Goal: Task Accomplishment & Management: Use online tool/utility

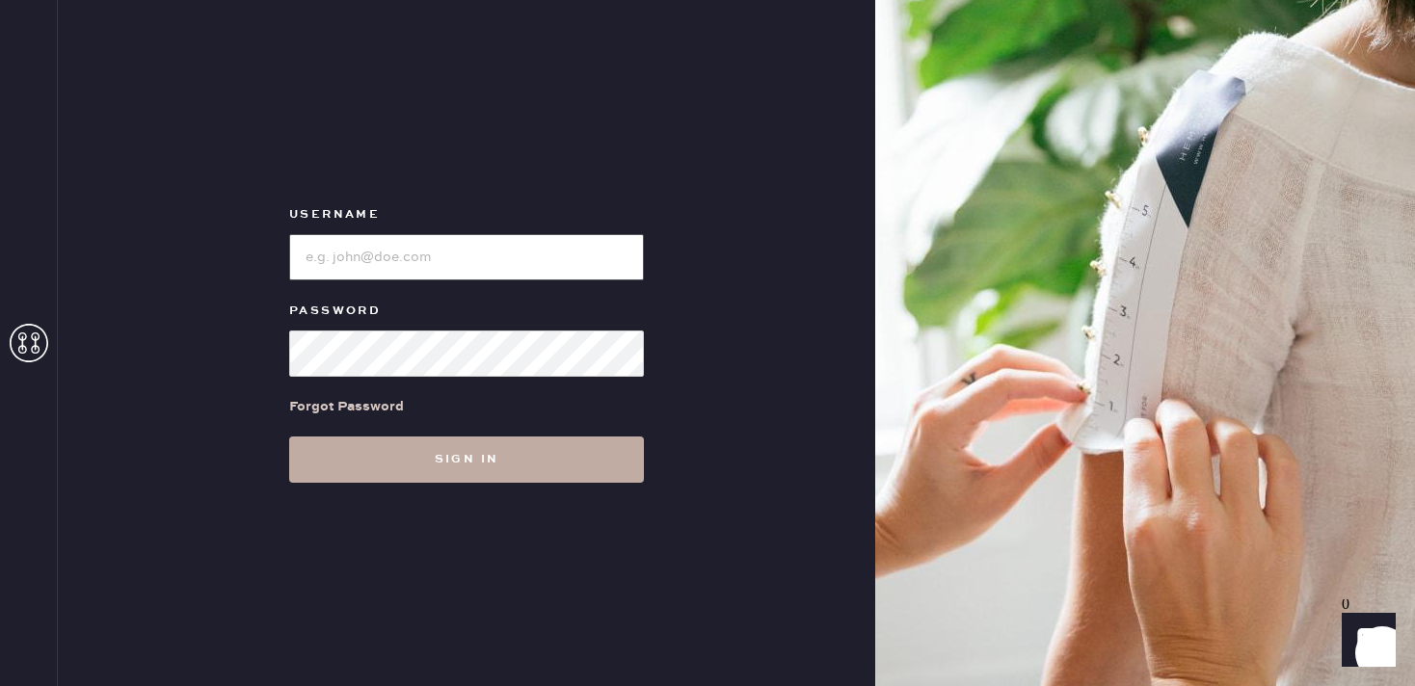
type input "Reformationstudiocity"
click at [465, 464] on button "Sign in" at bounding box center [466, 460] width 355 height 46
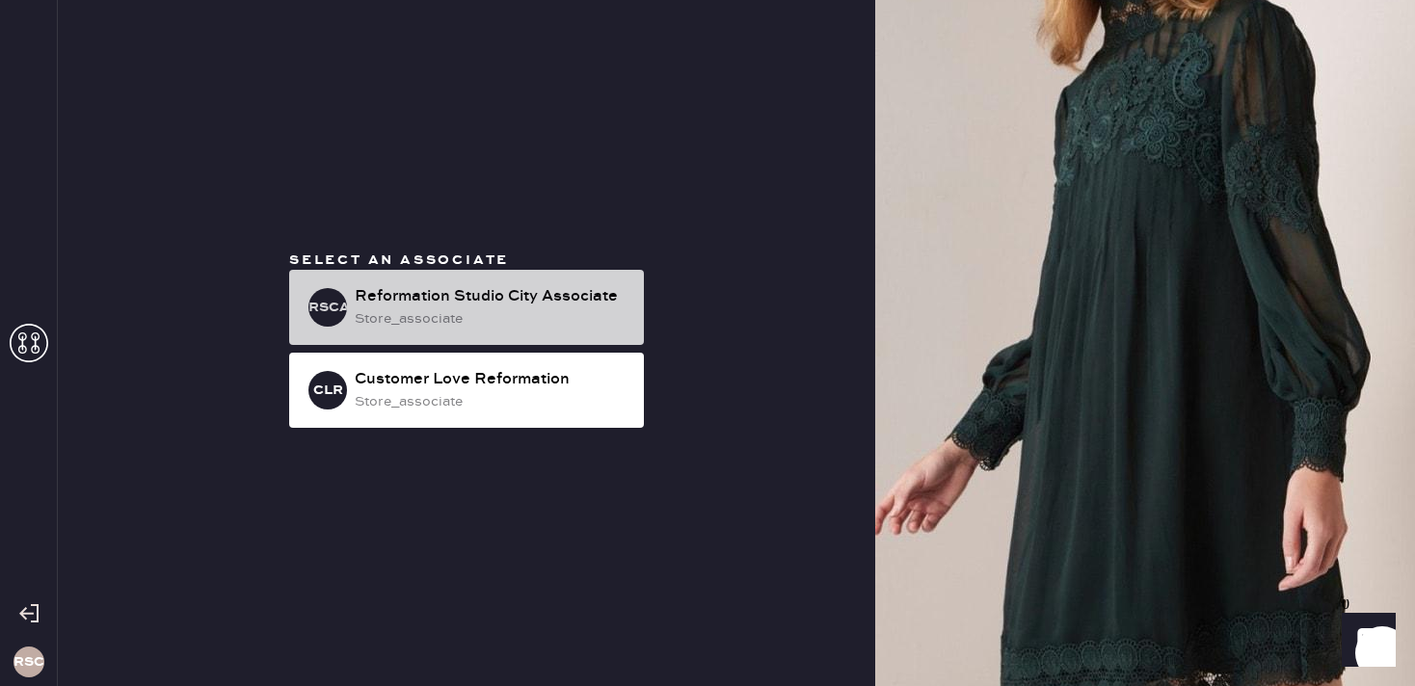
click at [477, 312] on div "store_associate" at bounding box center [492, 318] width 274 height 21
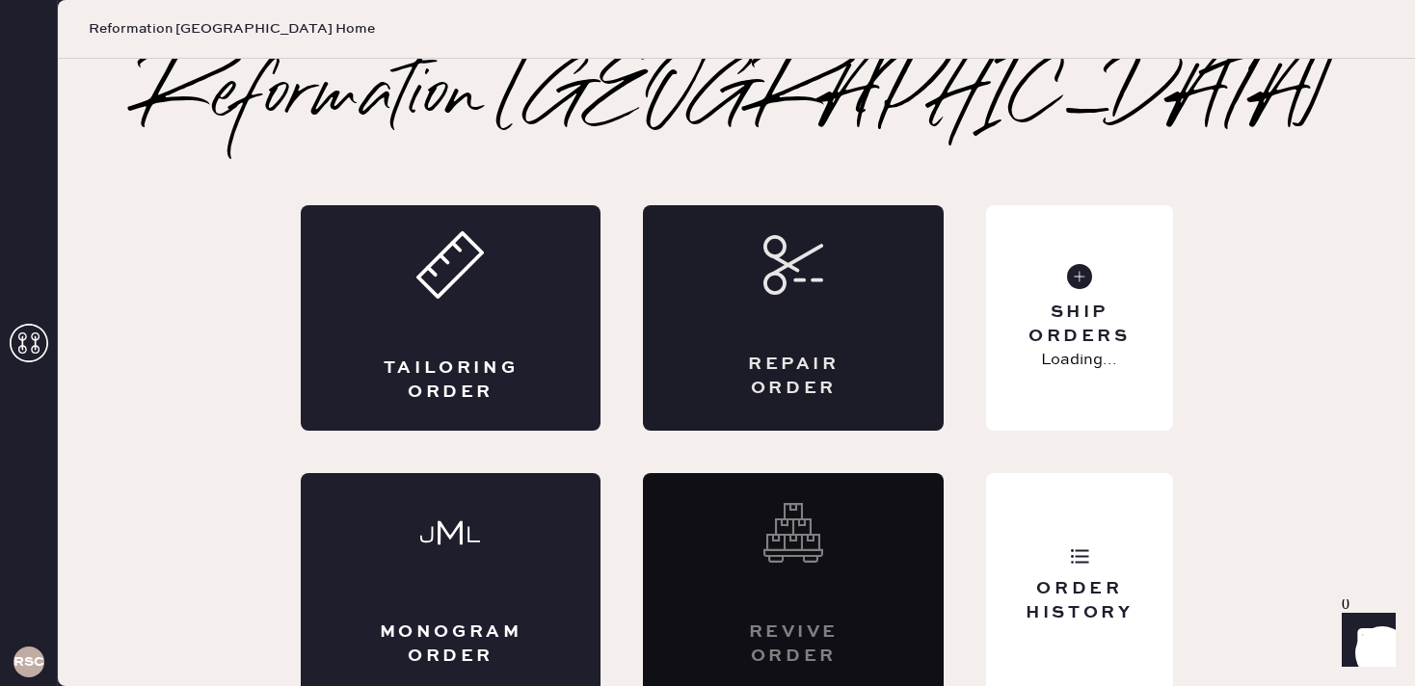
click at [796, 321] on div "Repair Order" at bounding box center [793, 318] width 301 height 226
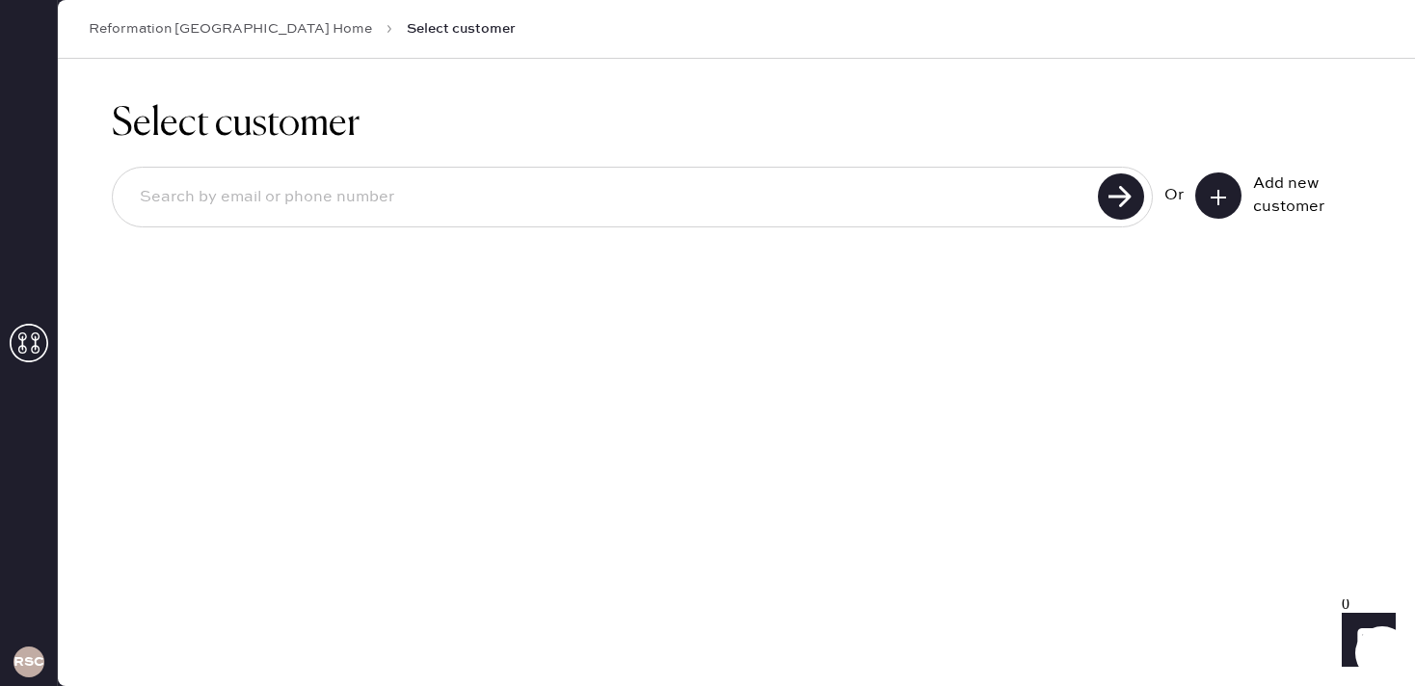
click at [942, 199] on input at bounding box center [608, 197] width 968 height 44
type input "[EMAIL_ADDRESS][DOMAIN_NAME]"
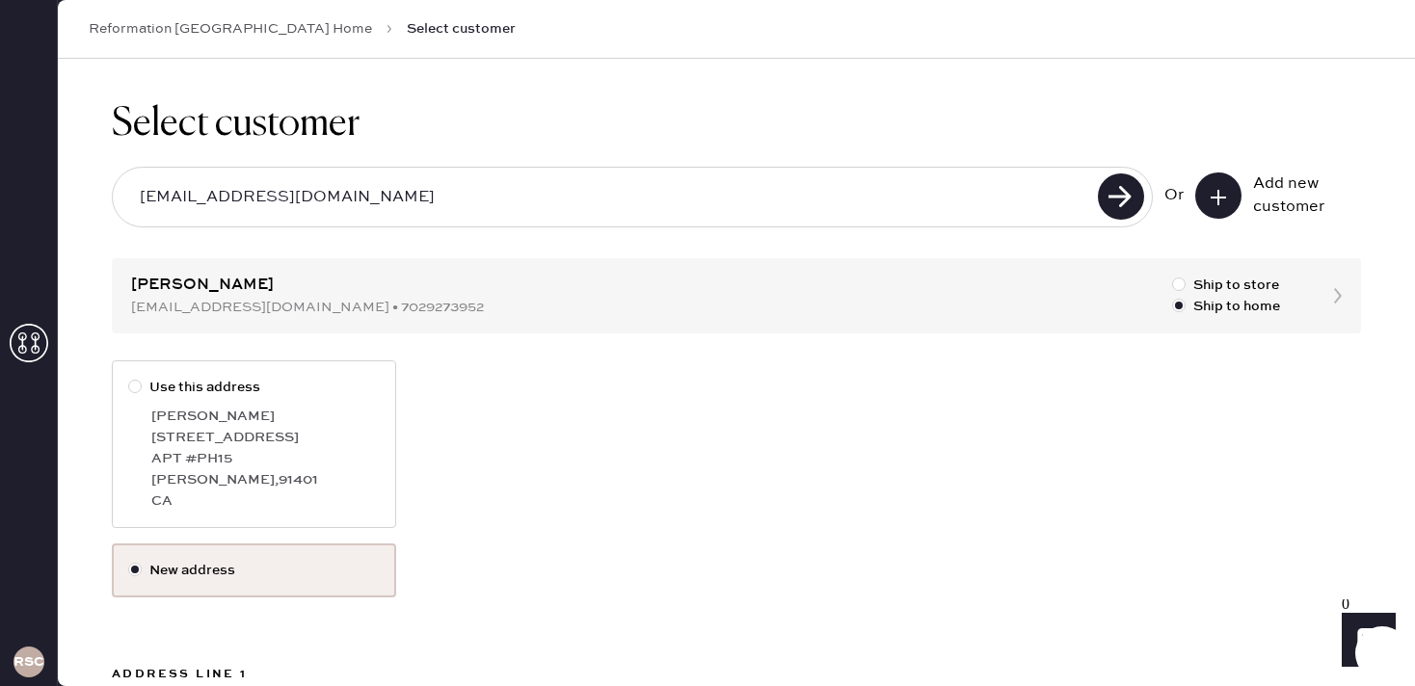
scroll to position [72, 0]
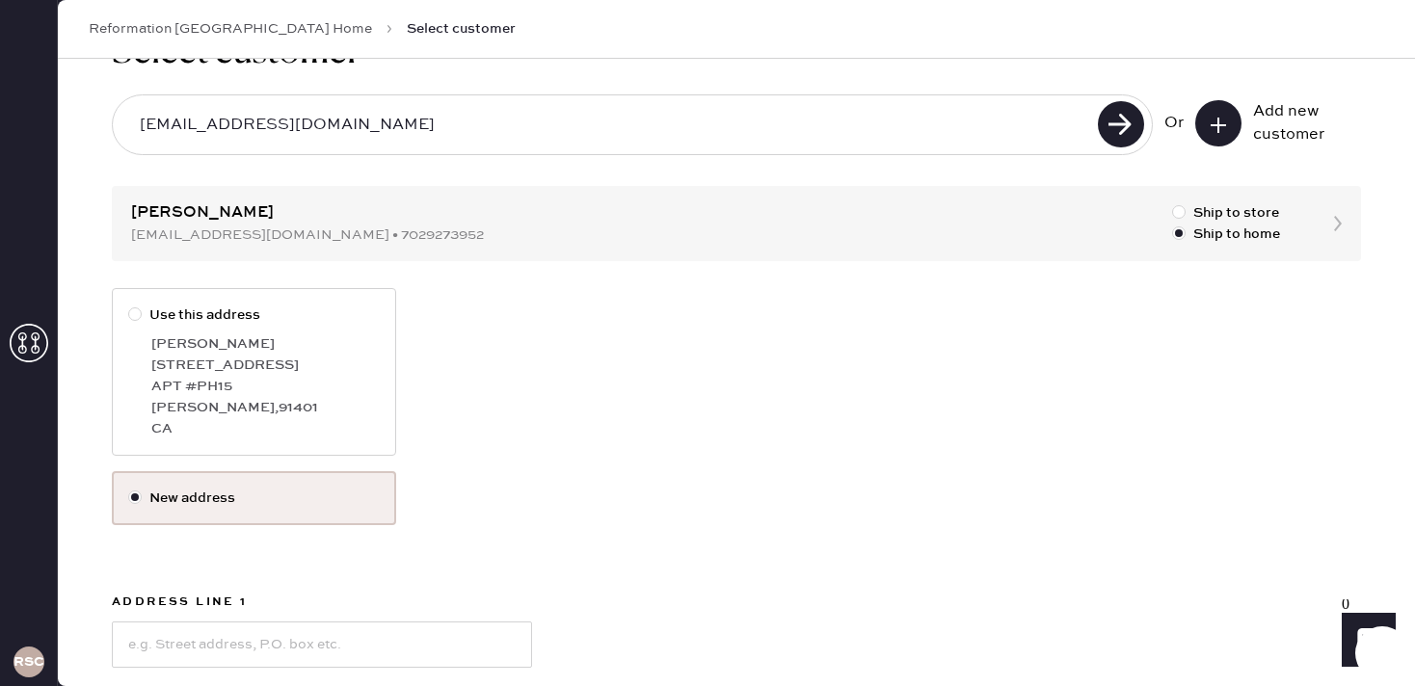
click at [318, 323] on label "Use this address" at bounding box center [254, 315] width 252 height 21
click at [129, 306] on input "Use this address" at bounding box center [128, 305] width 1 height 1
radio input "true"
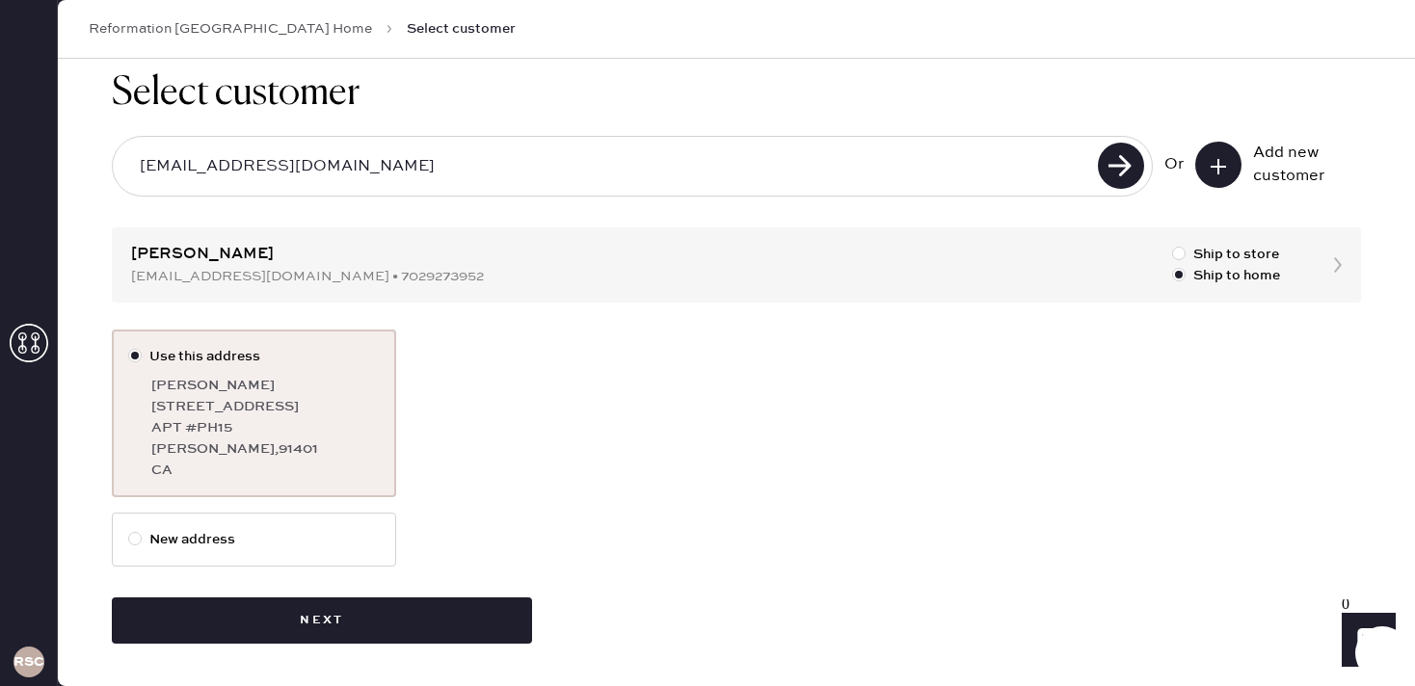
scroll to position [31, 0]
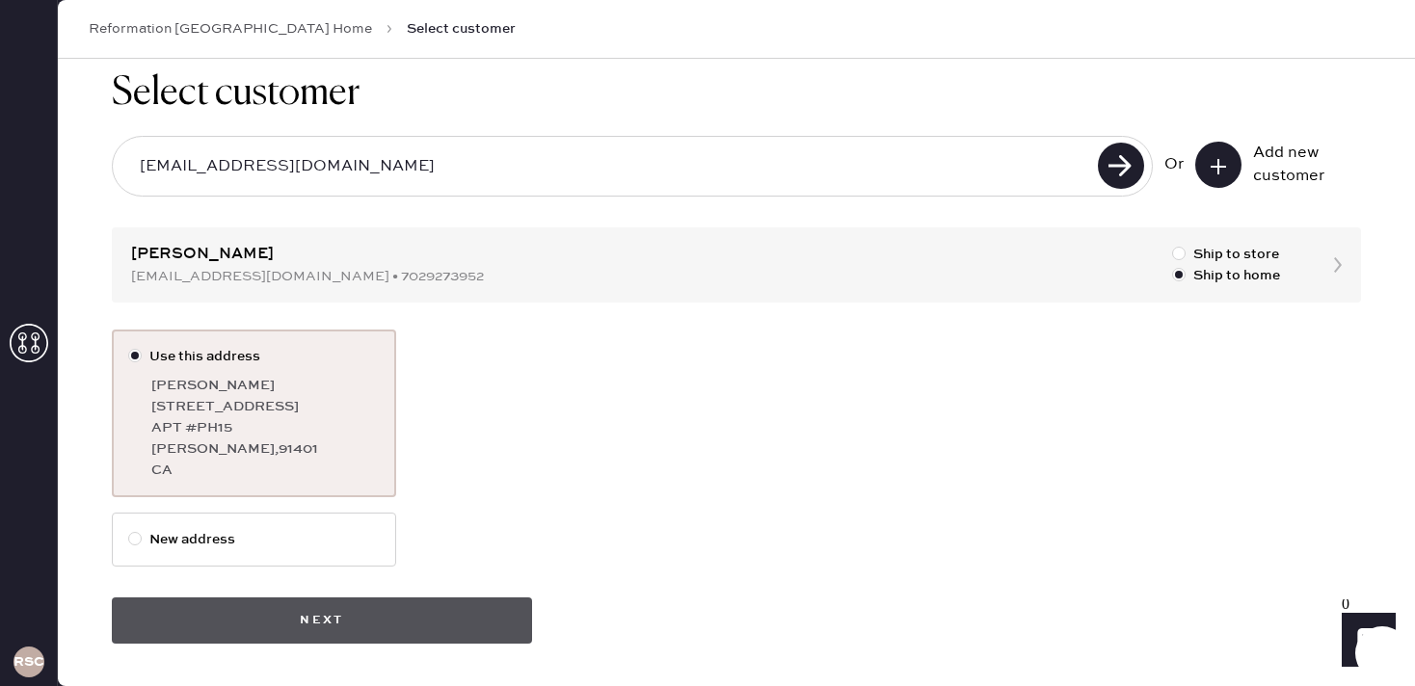
click at [397, 608] on button "Next" at bounding box center [322, 621] width 420 height 46
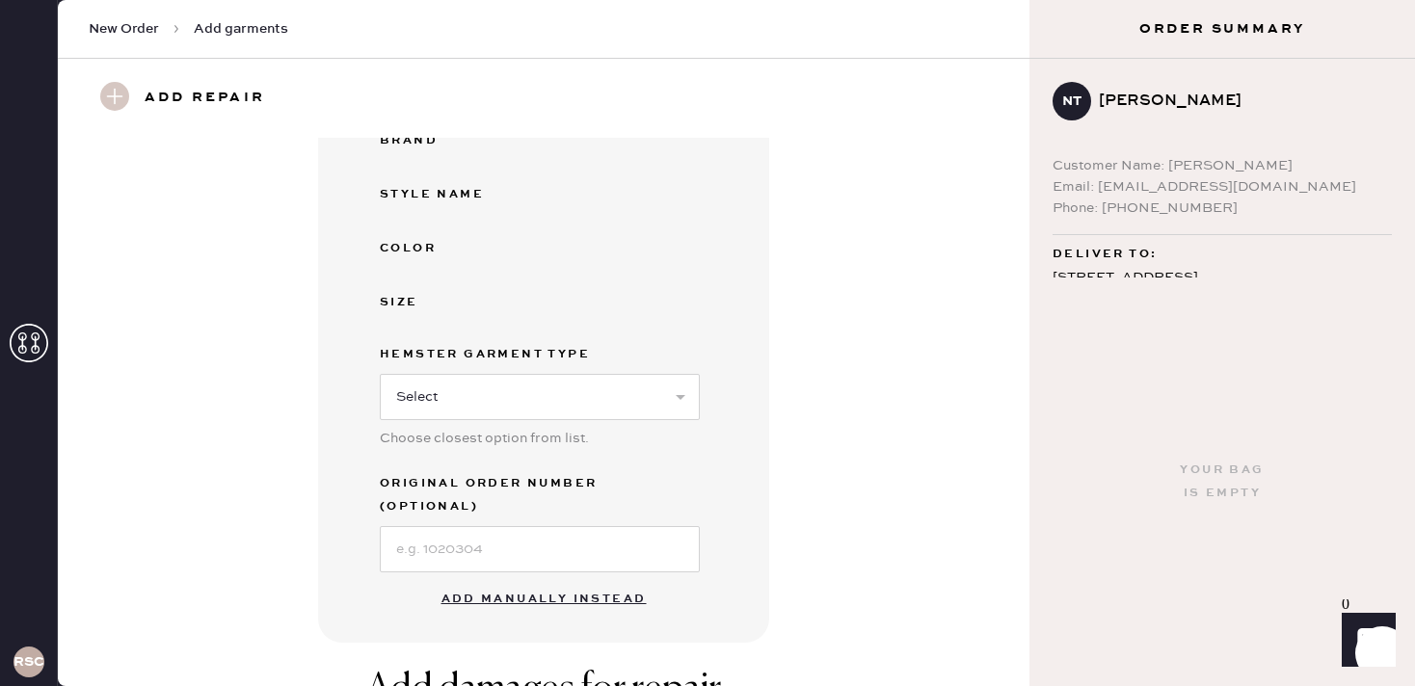
scroll to position [285, 0]
click at [523, 578] on button "Add manually instead" at bounding box center [544, 597] width 228 height 39
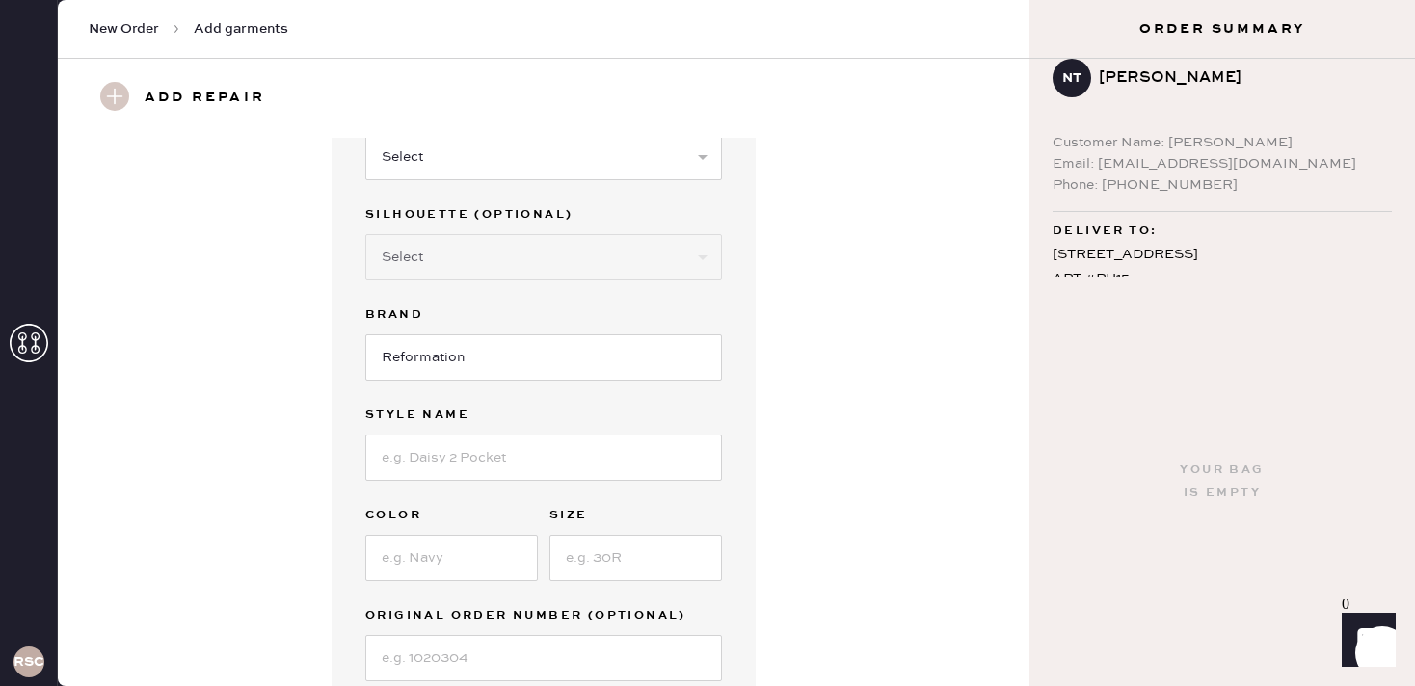
scroll to position [0, 0]
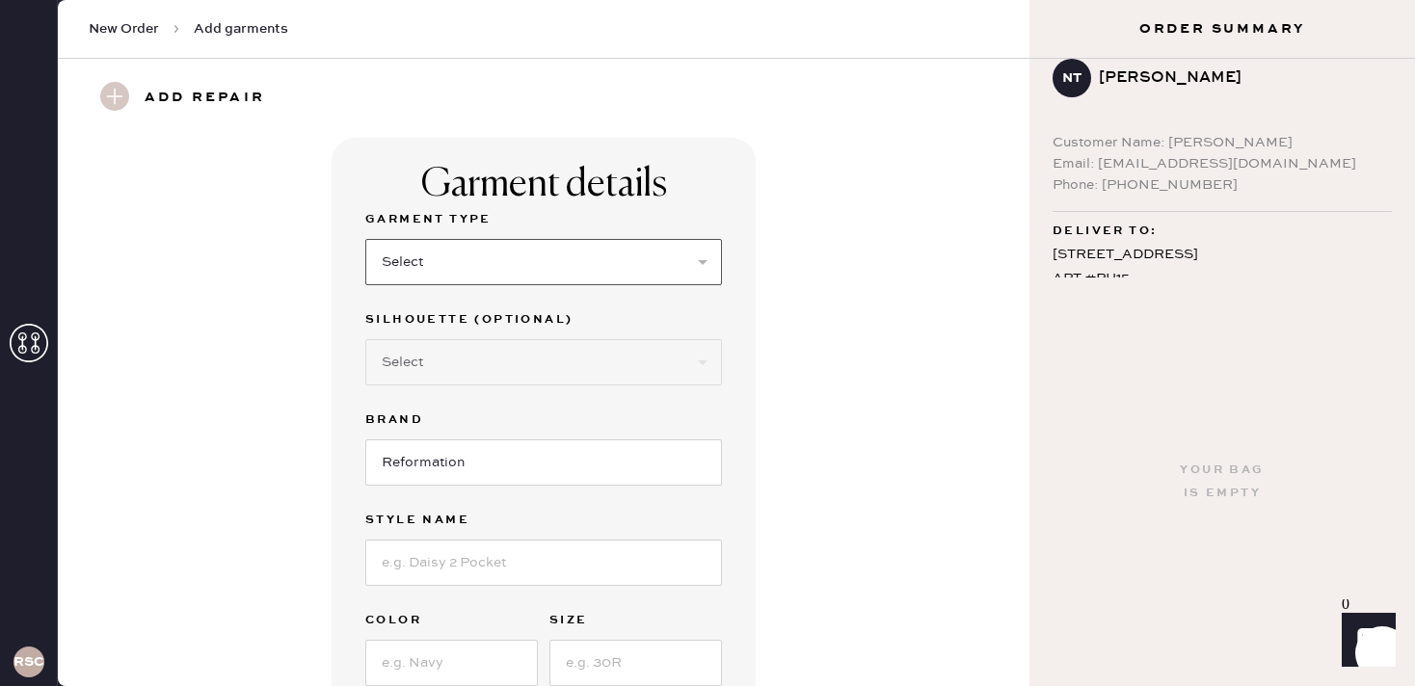
click at [461, 269] on select "Select Basic Skirt Jeans Leggings Pants Shorts Basic Sleeved Dress Basic Sleeve…" at bounding box center [543, 262] width 357 height 46
select select "4"
click at [365, 239] on select "Select Basic Skirt Jeans Leggings Pants Shorts Basic Sleeved Dress Basic Sleeve…" at bounding box center [543, 262] width 357 height 46
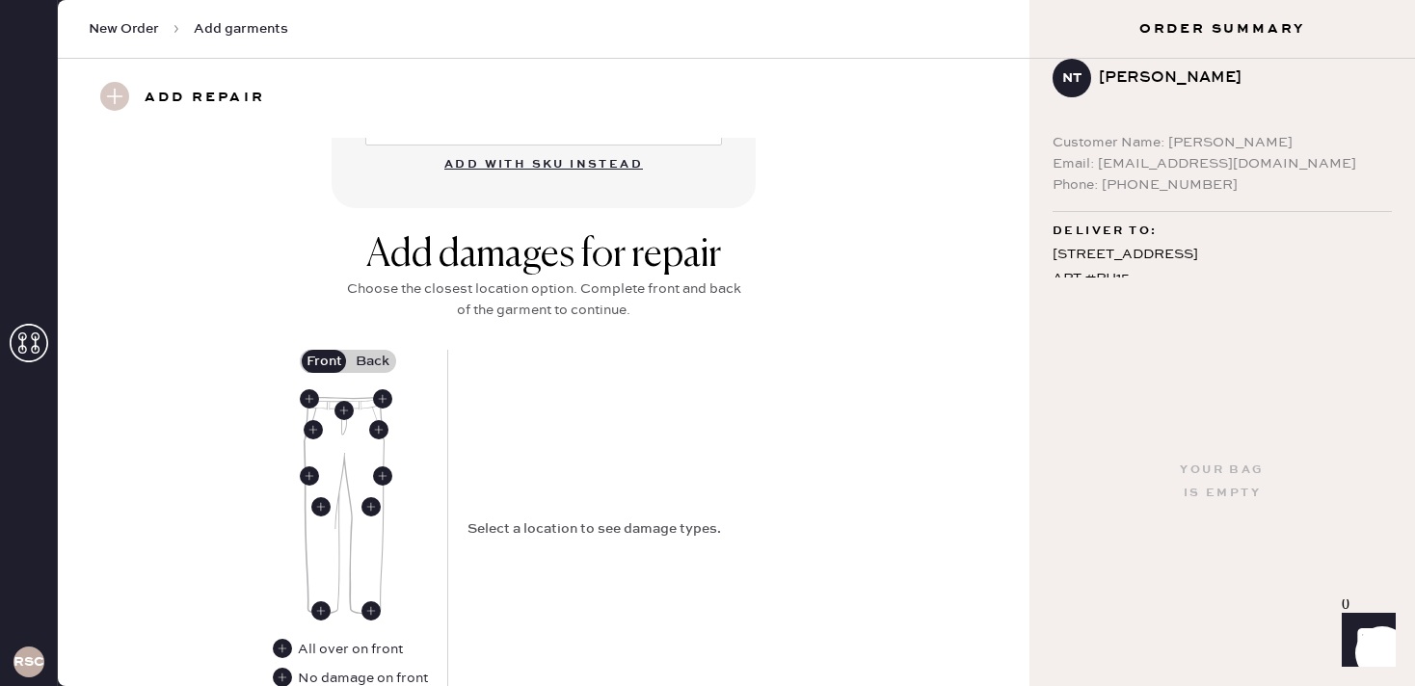
scroll to position [642, 0]
click at [377, 433] on use at bounding box center [378, 428] width 19 height 19
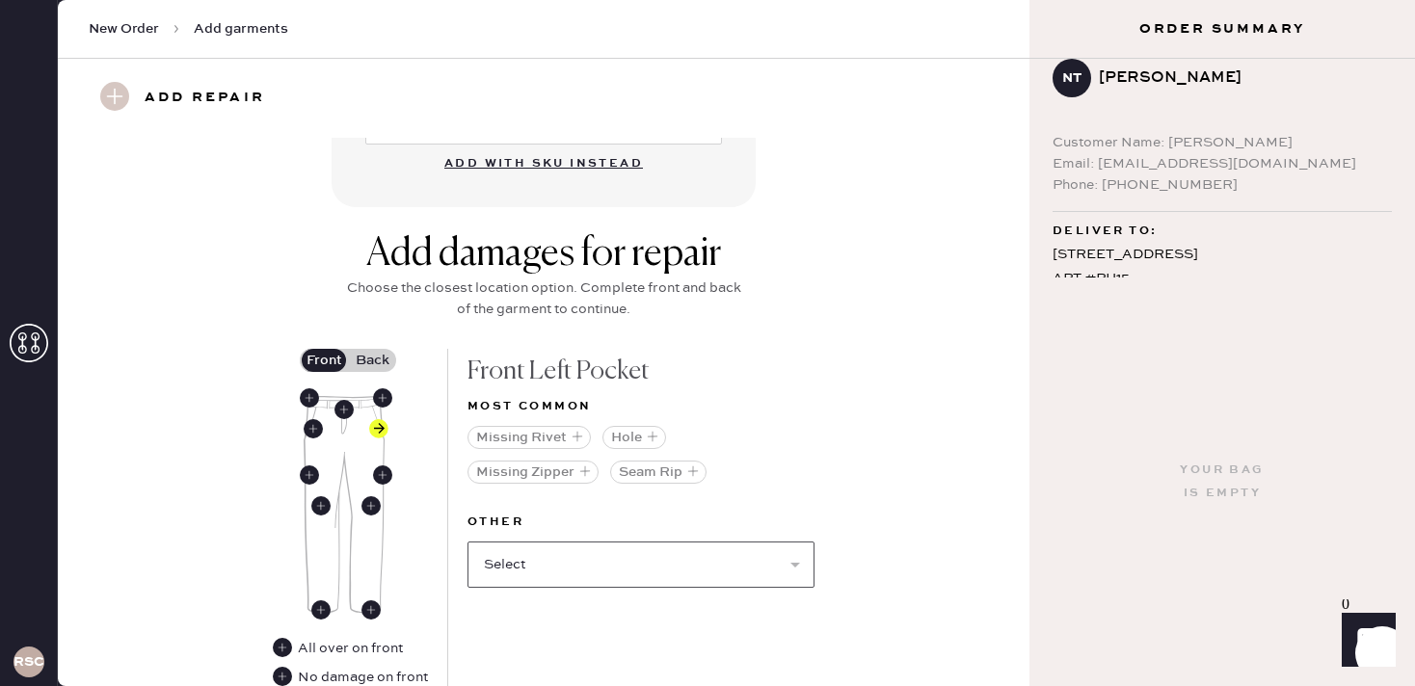
click at [521, 556] on select "Select Broken / Ripped Hem Broken Beads Broken Belt Loop Broken Button Broken E…" at bounding box center [641, 565] width 347 height 46
select select "1698"
click at [468, 542] on select "Select Broken / Ripped Hem Broken Beads Broken Belt Loop Broken Button Broken E…" at bounding box center [641, 565] width 347 height 46
select select
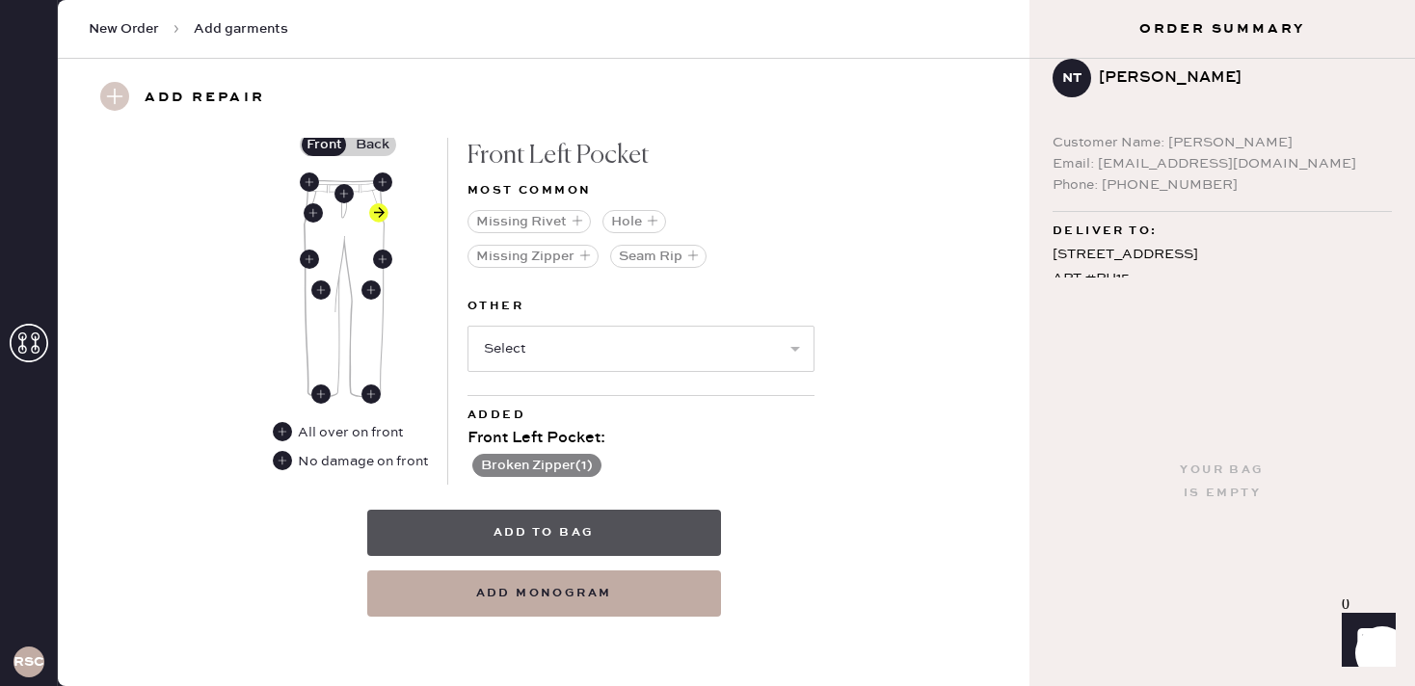
click at [461, 531] on button "Add to bag" at bounding box center [544, 533] width 354 height 46
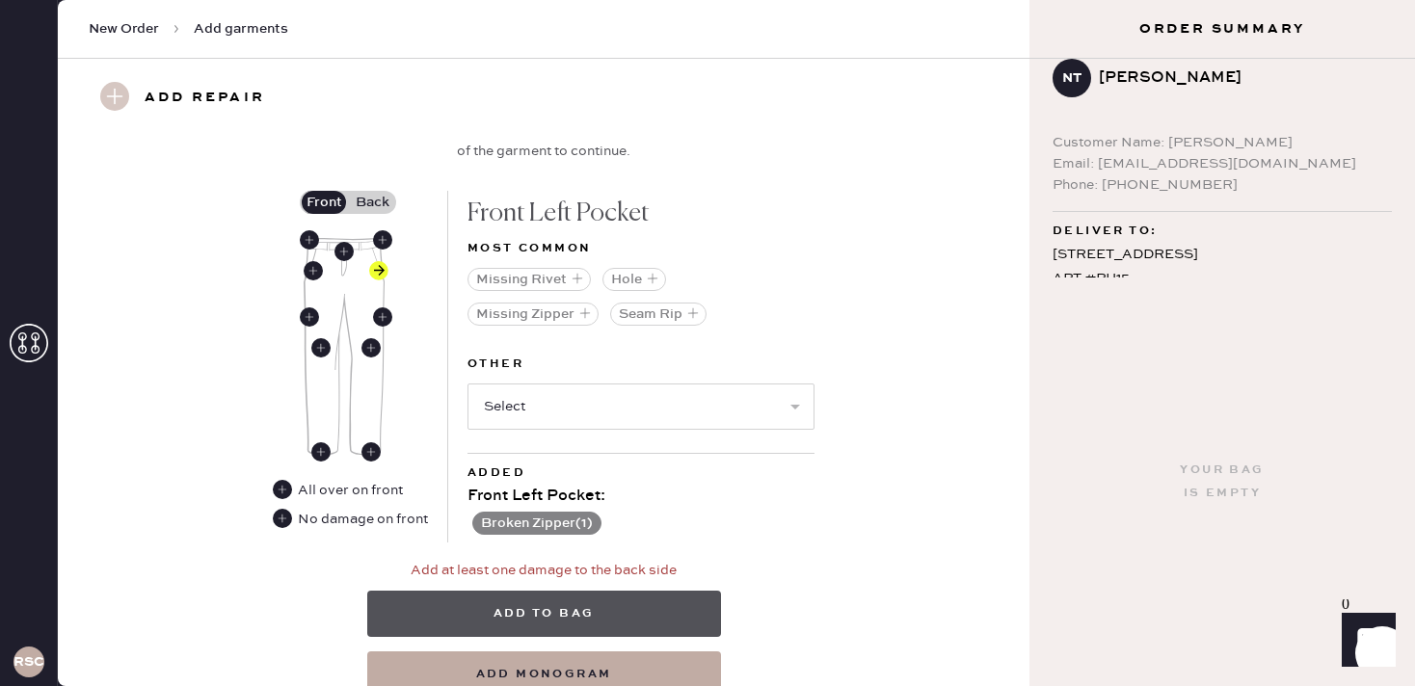
scroll to position [916, 0]
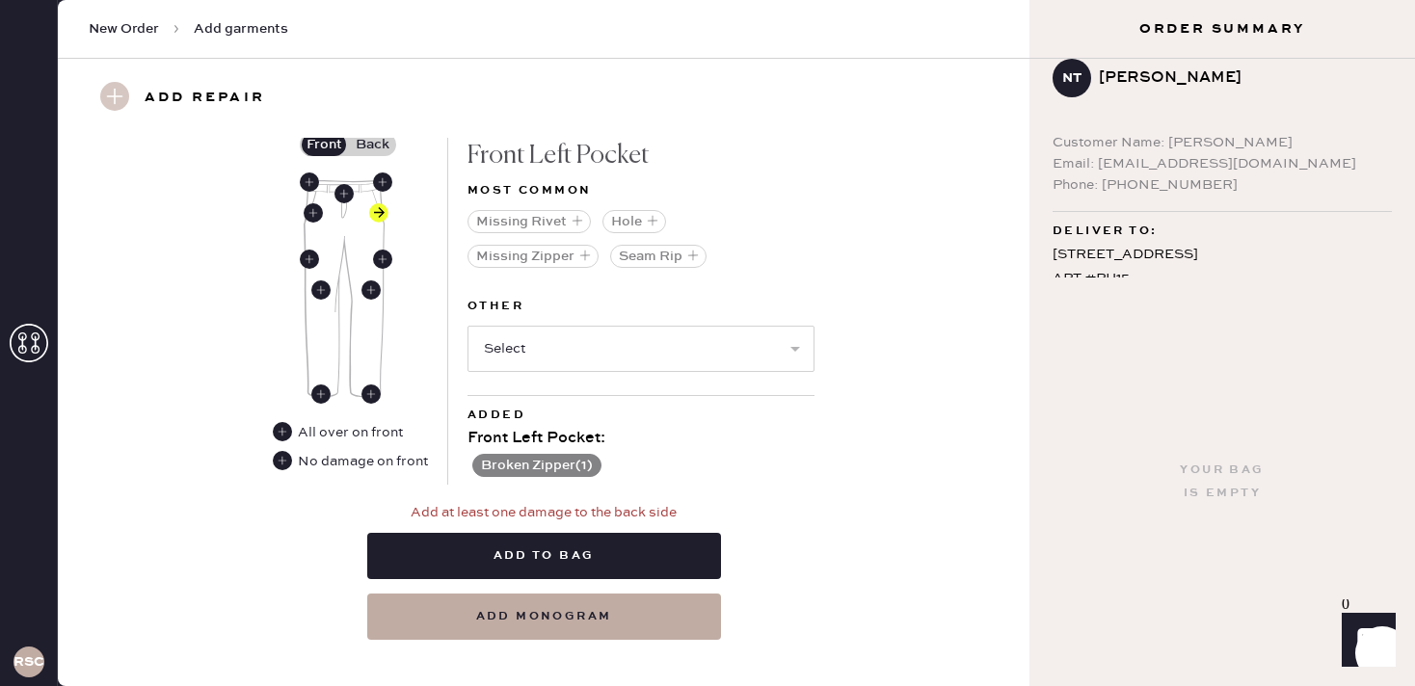
click at [367, 145] on label "Back" at bounding box center [372, 144] width 48 height 23
click at [372, 145] on input "Back" at bounding box center [372, 145] width 0 height 0
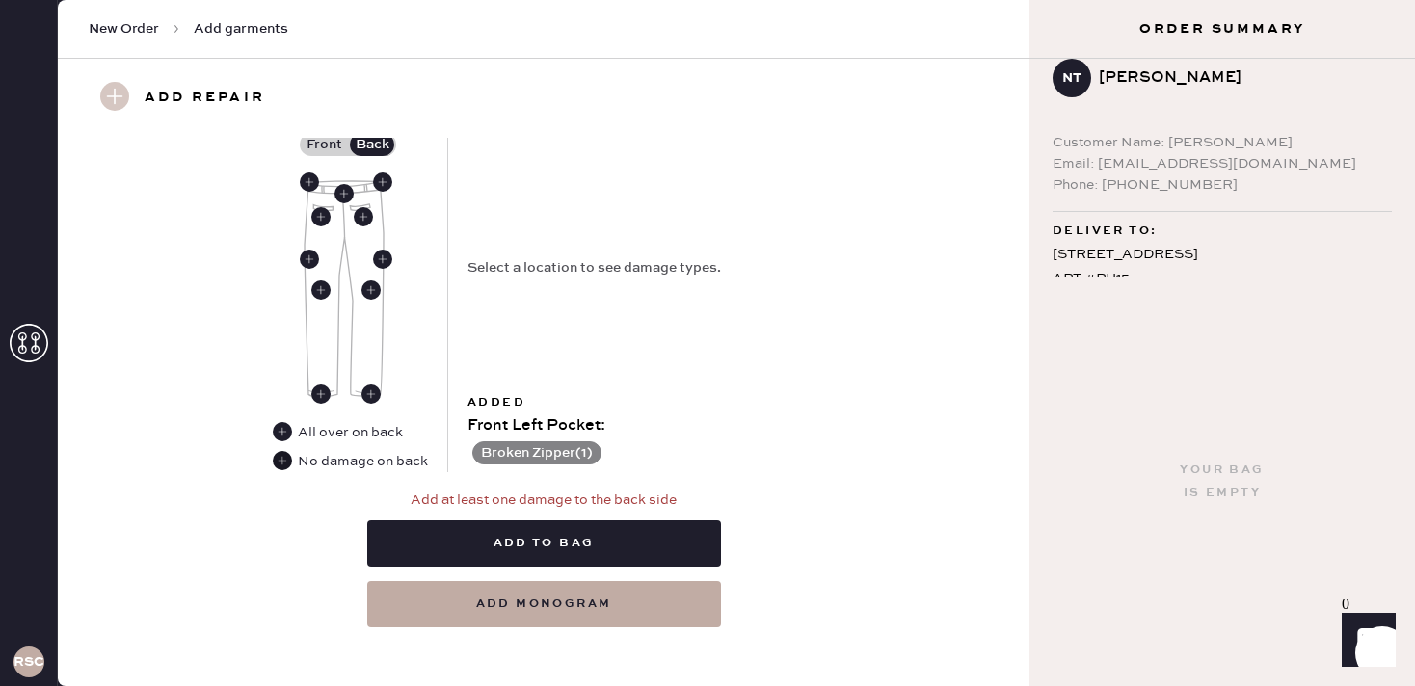
click at [284, 461] on use at bounding box center [282, 460] width 19 height 19
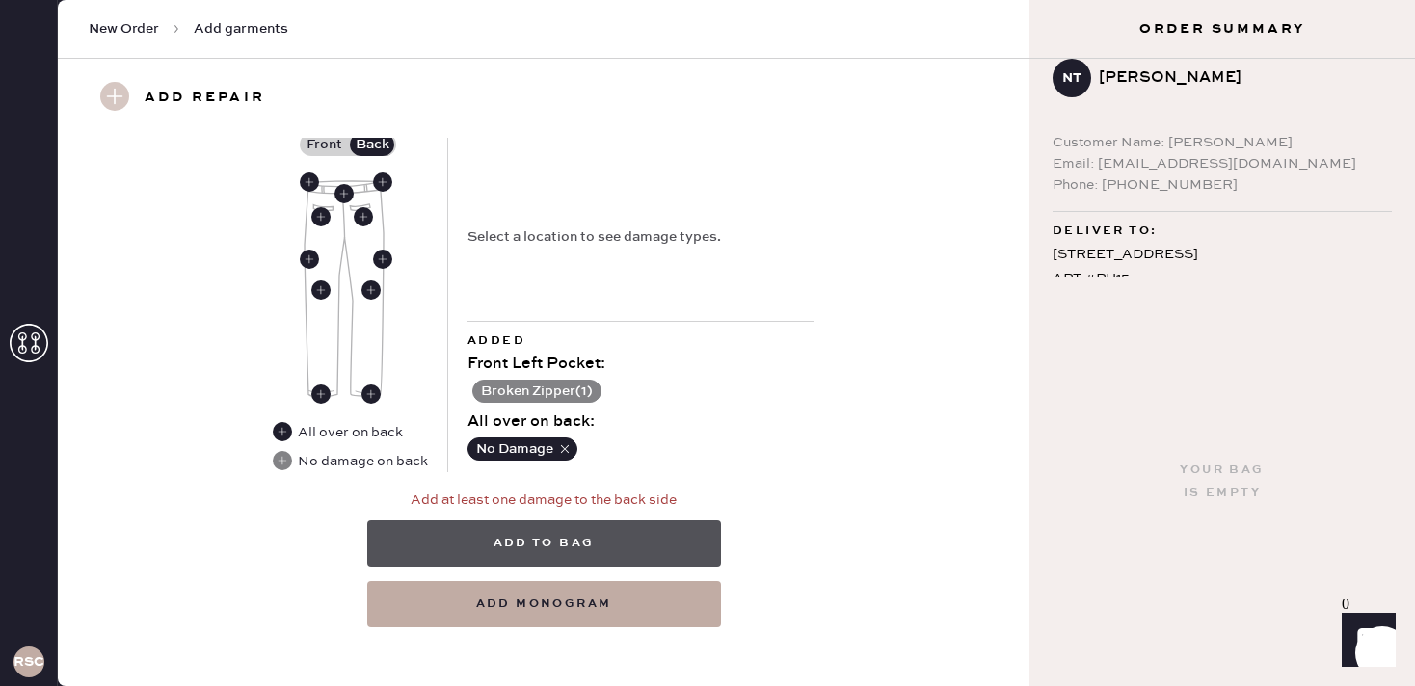
click at [547, 538] on button "Add to bag" at bounding box center [544, 544] width 354 height 46
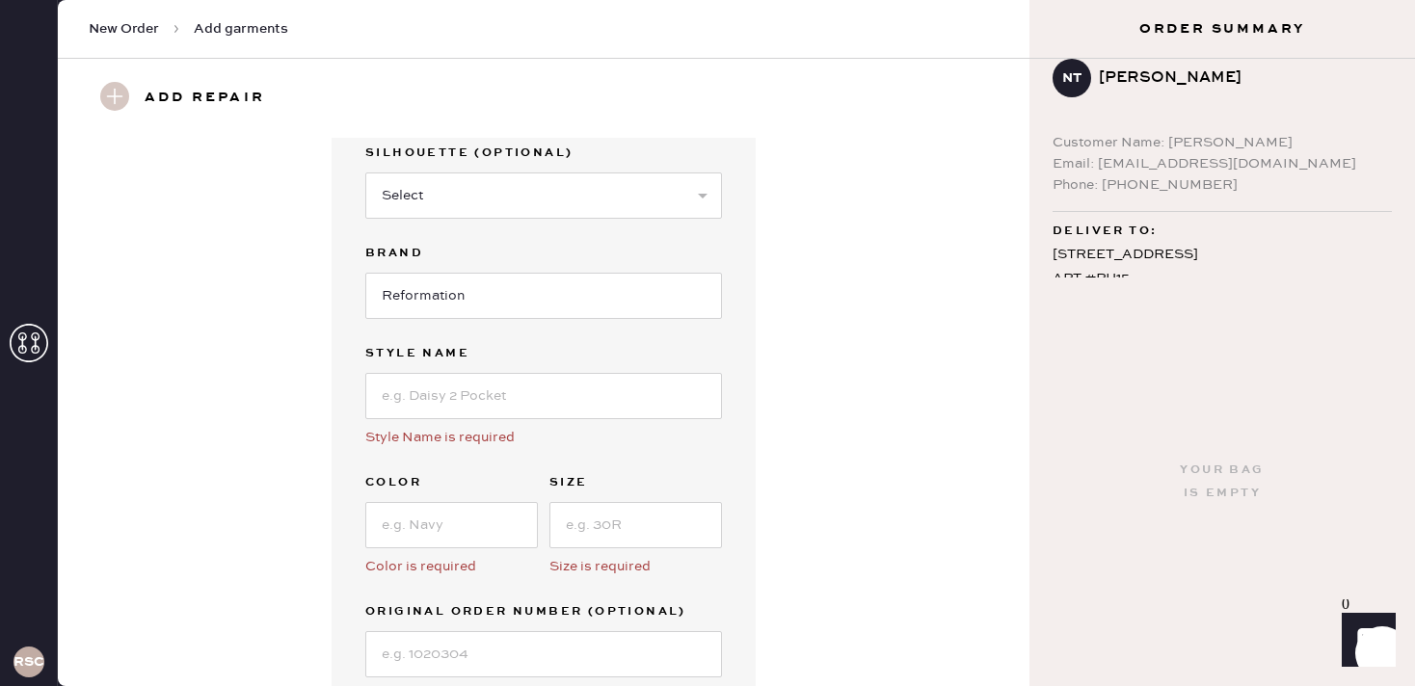
scroll to position [132, 0]
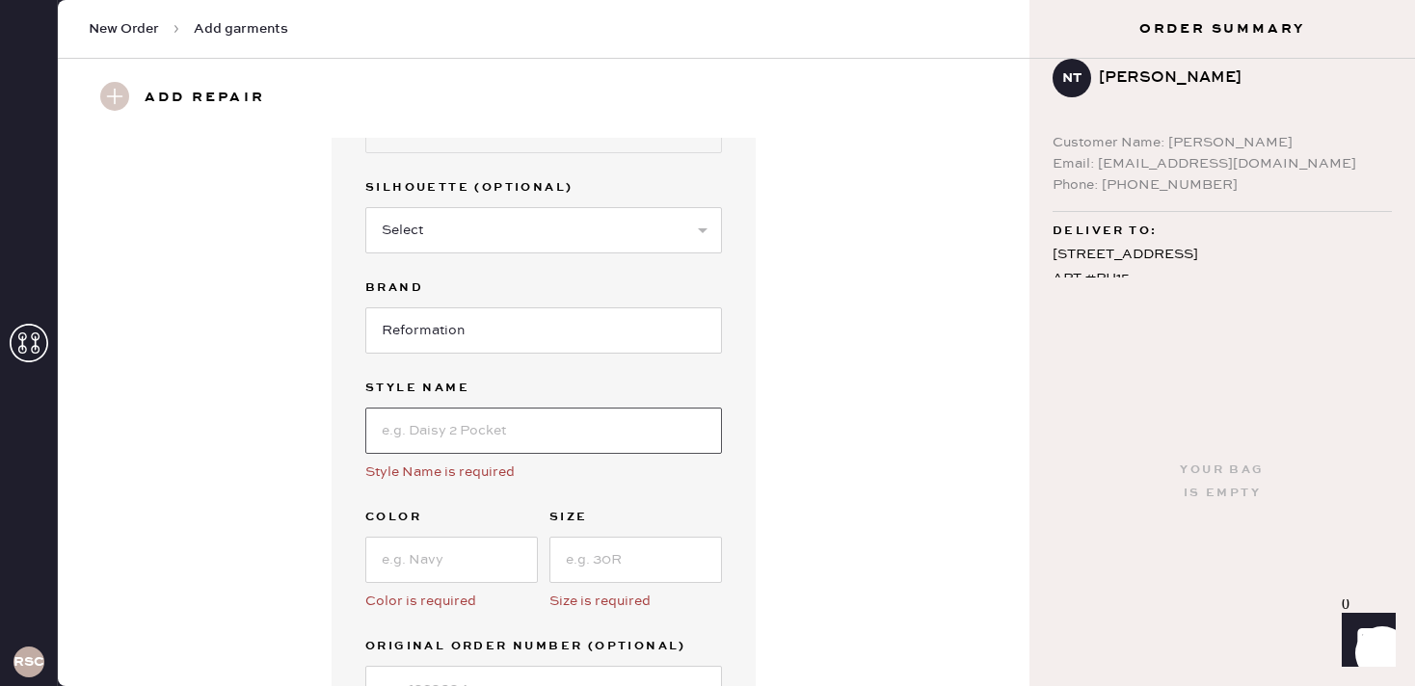
click at [573, 427] on input at bounding box center [543, 431] width 357 height 46
type input "Petites [PERSON_NAME] Pants"
click at [444, 550] on input at bounding box center [451, 560] width 173 height 46
type input "Black"
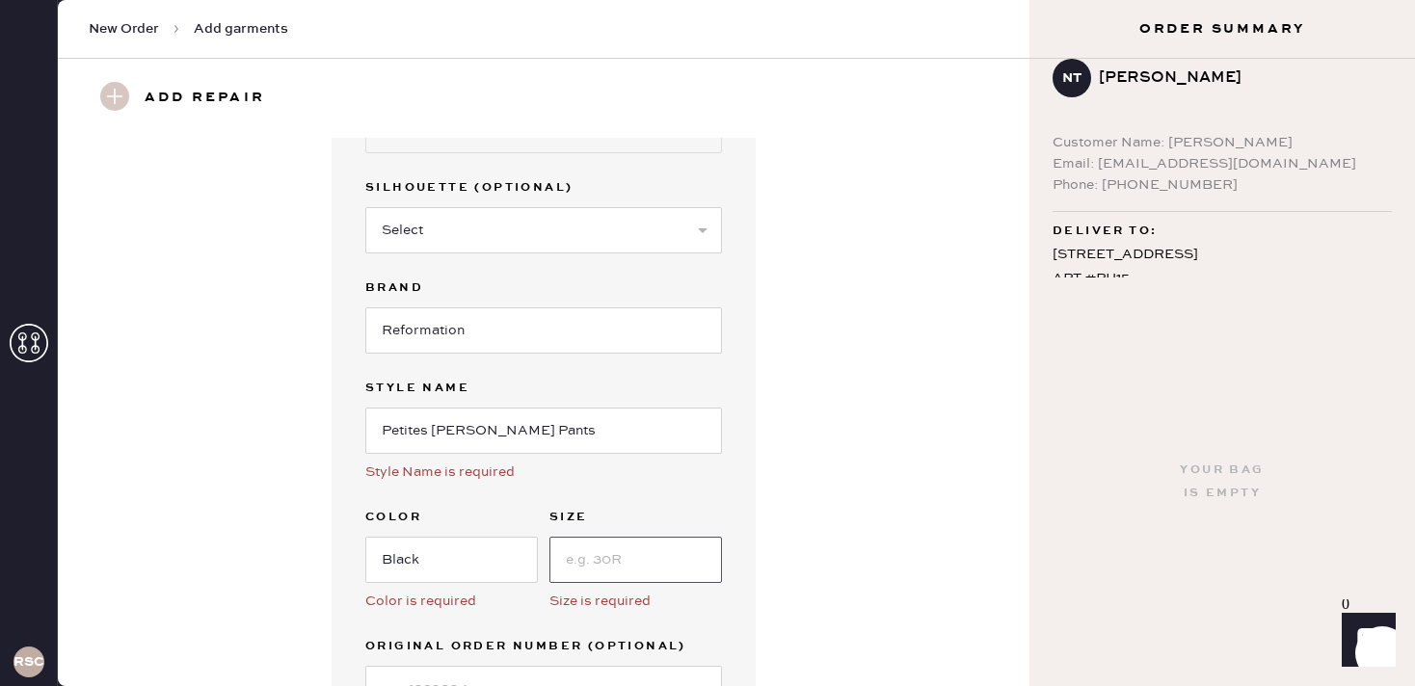
click at [586, 561] on input at bounding box center [636, 560] width 173 height 46
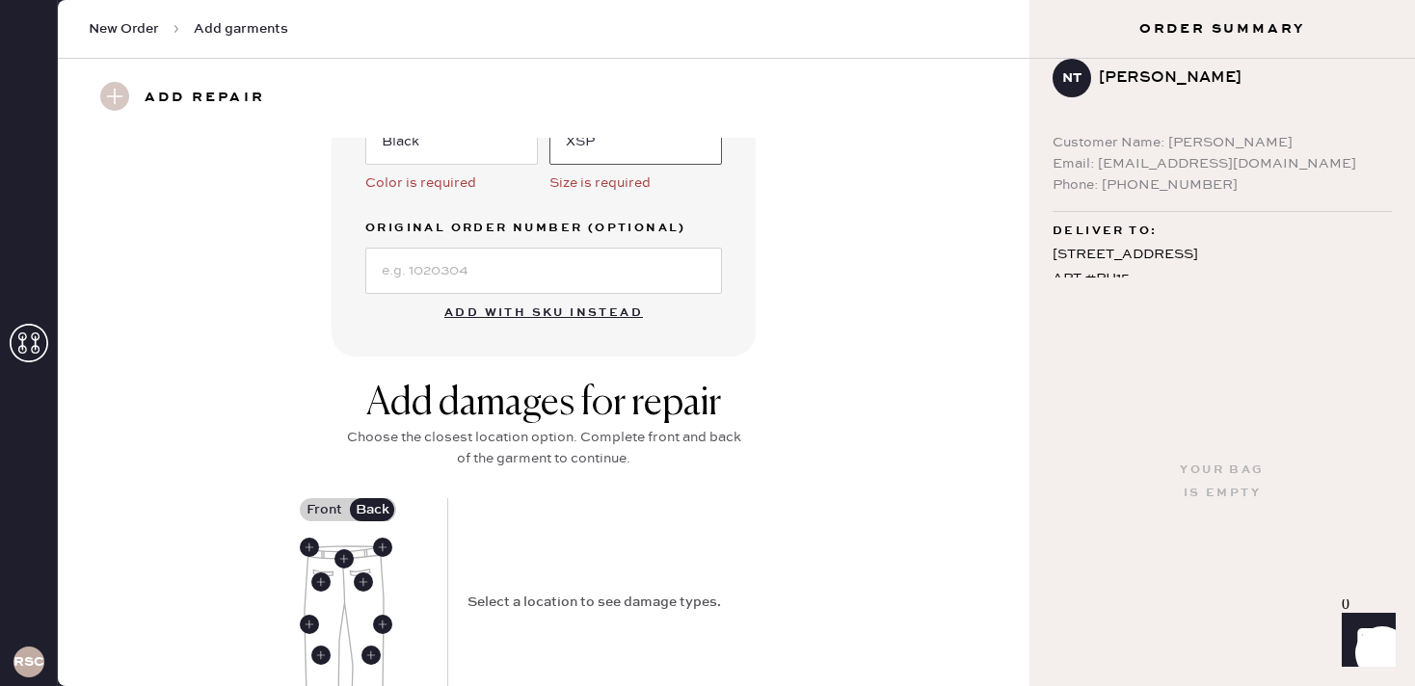
type input "XSP"
click at [843, 462] on div "Add damages for repair Choose the closest location option. Complete front and b…" at bounding box center [544, 675] width 902 height 589
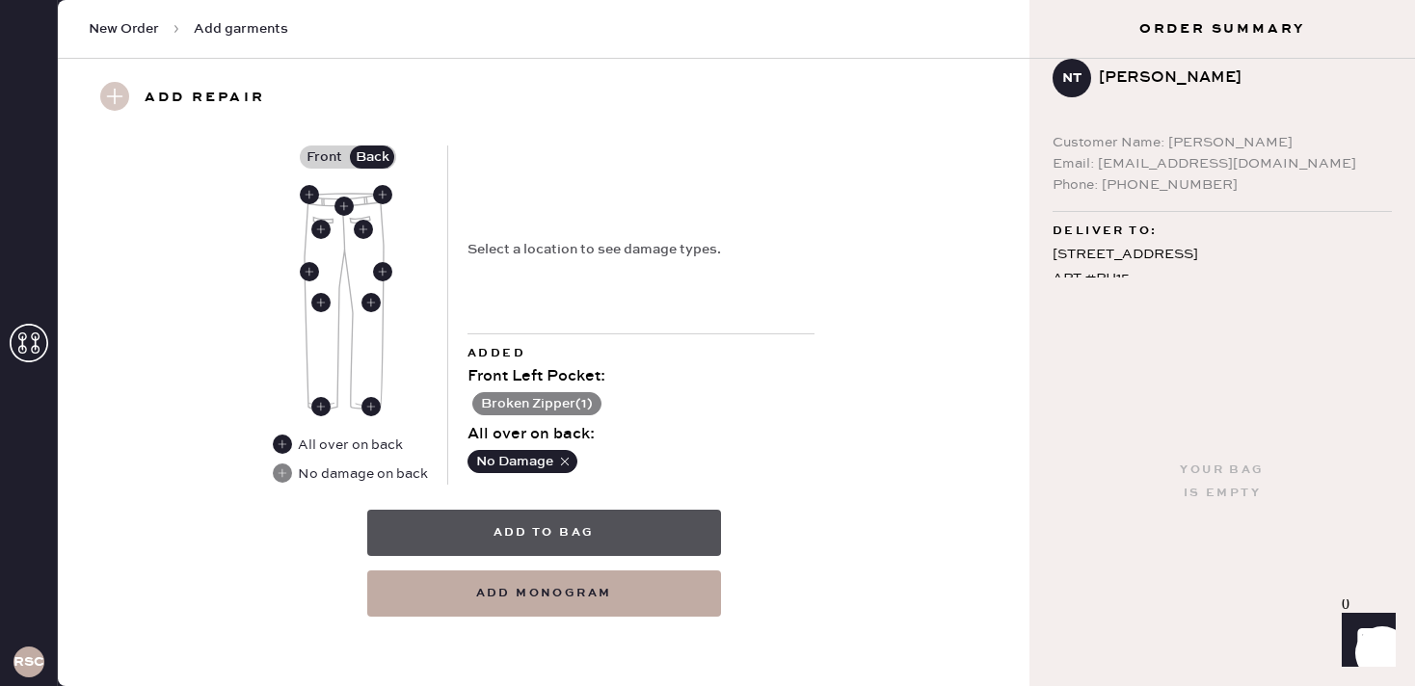
click at [568, 535] on button "Add to bag" at bounding box center [544, 533] width 354 height 46
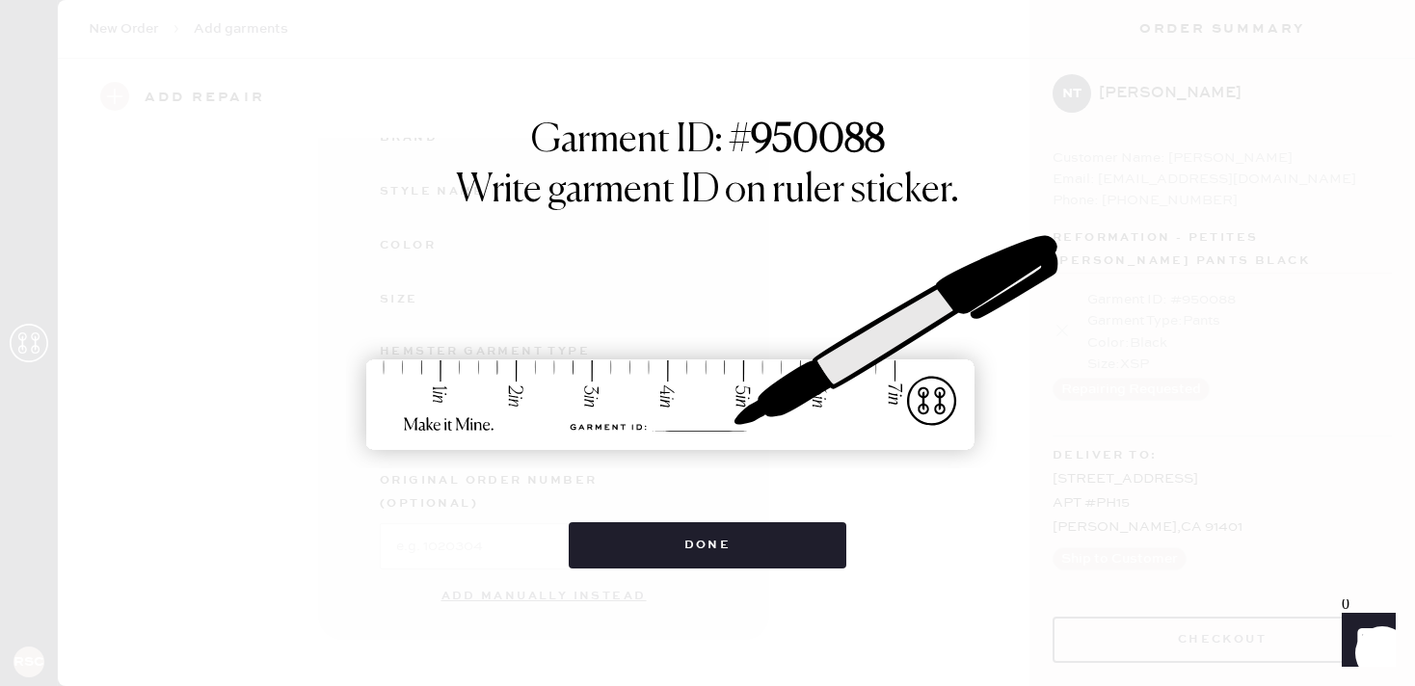
scroll to position [0, 0]
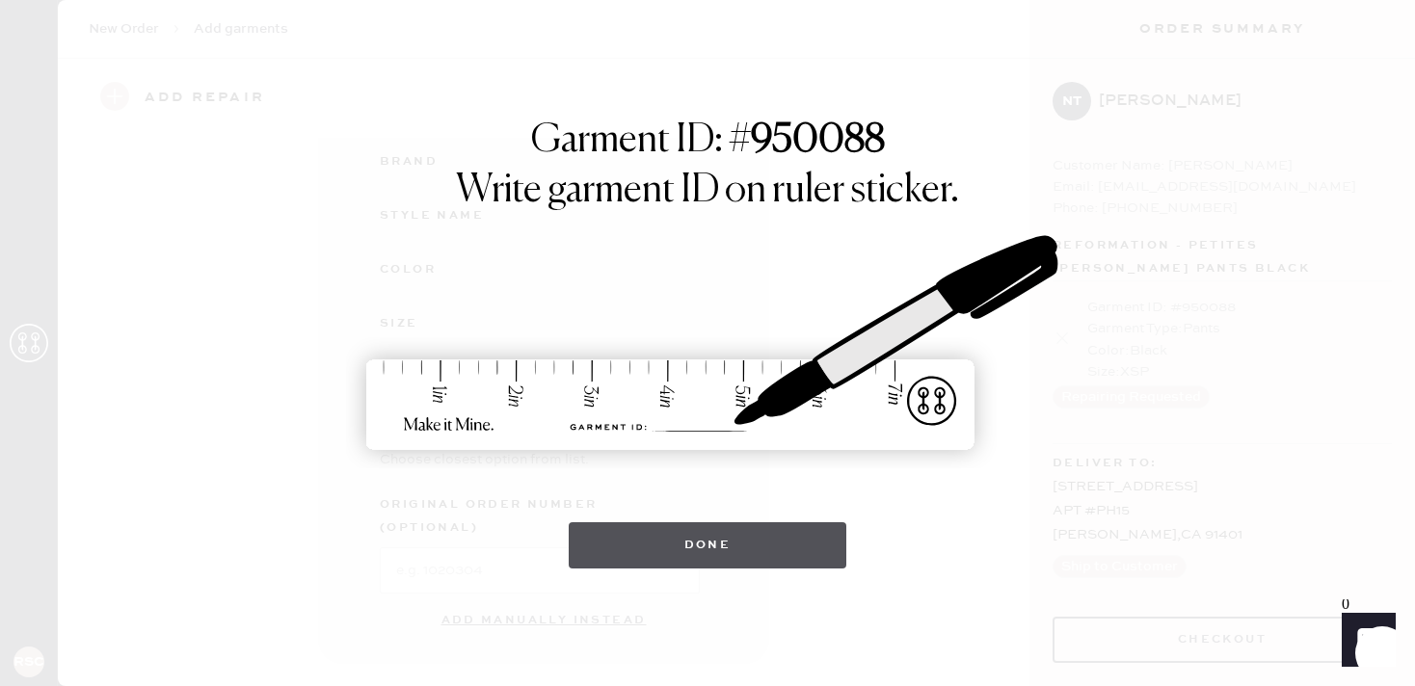
click at [748, 534] on button "Done" at bounding box center [708, 546] width 279 height 46
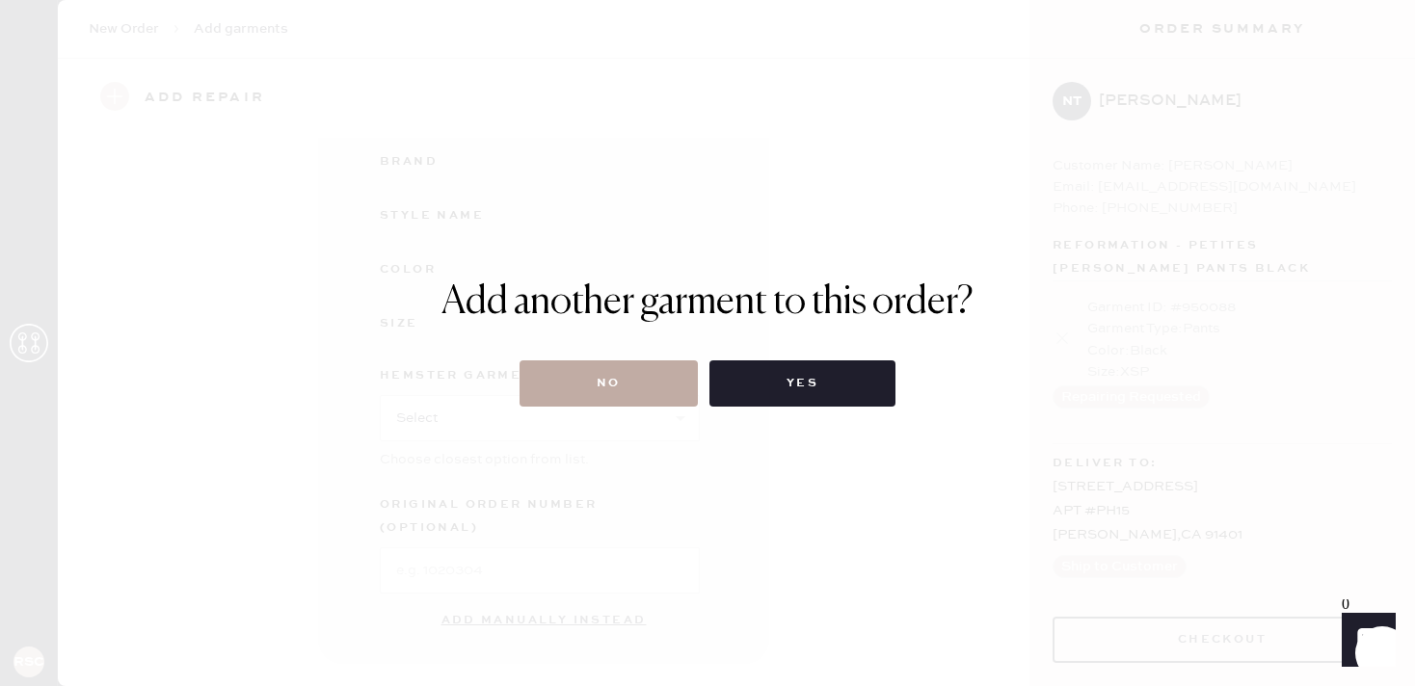
click at [643, 383] on button "No" at bounding box center [609, 384] width 178 height 46
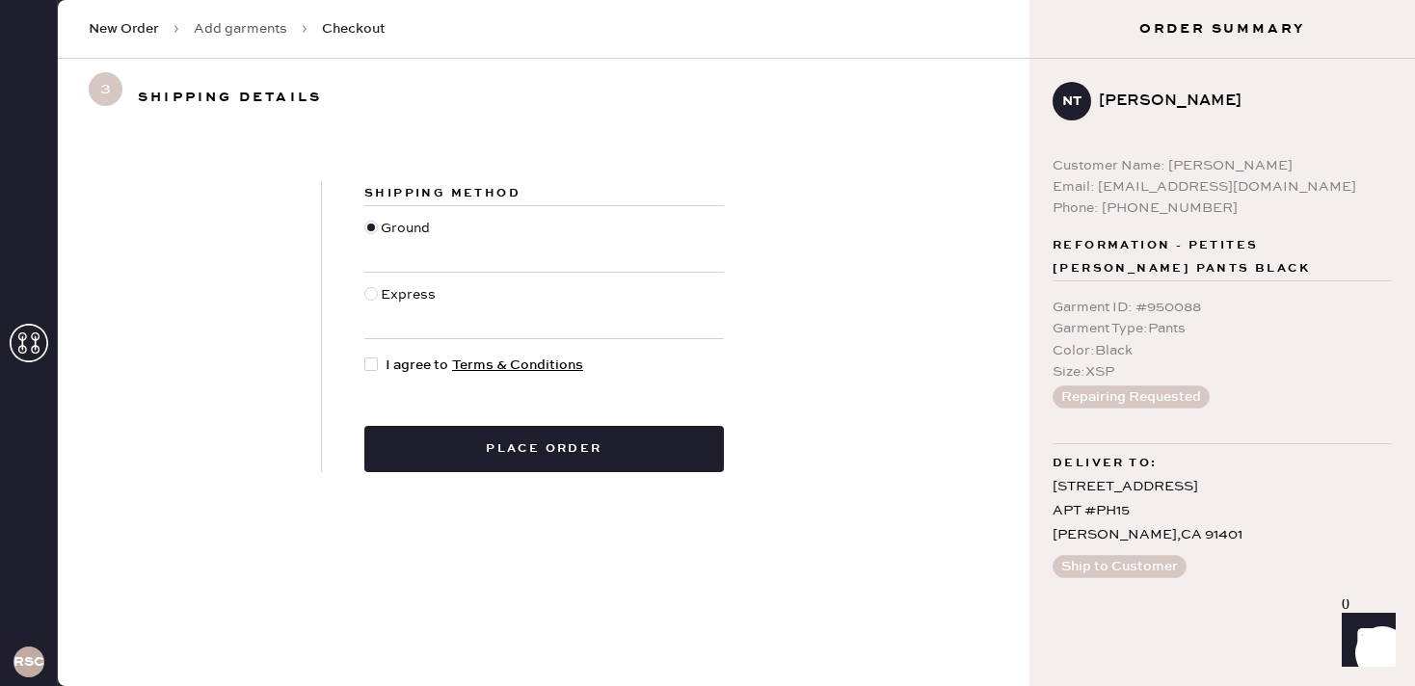
click at [372, 368] on div at bounding box center [370, 364] width 13 height 13
click at [365, 356] on input "I agree to Terms & Conditions" at bounding box center [364, 355] width 1 height 1
checkbox input "true"
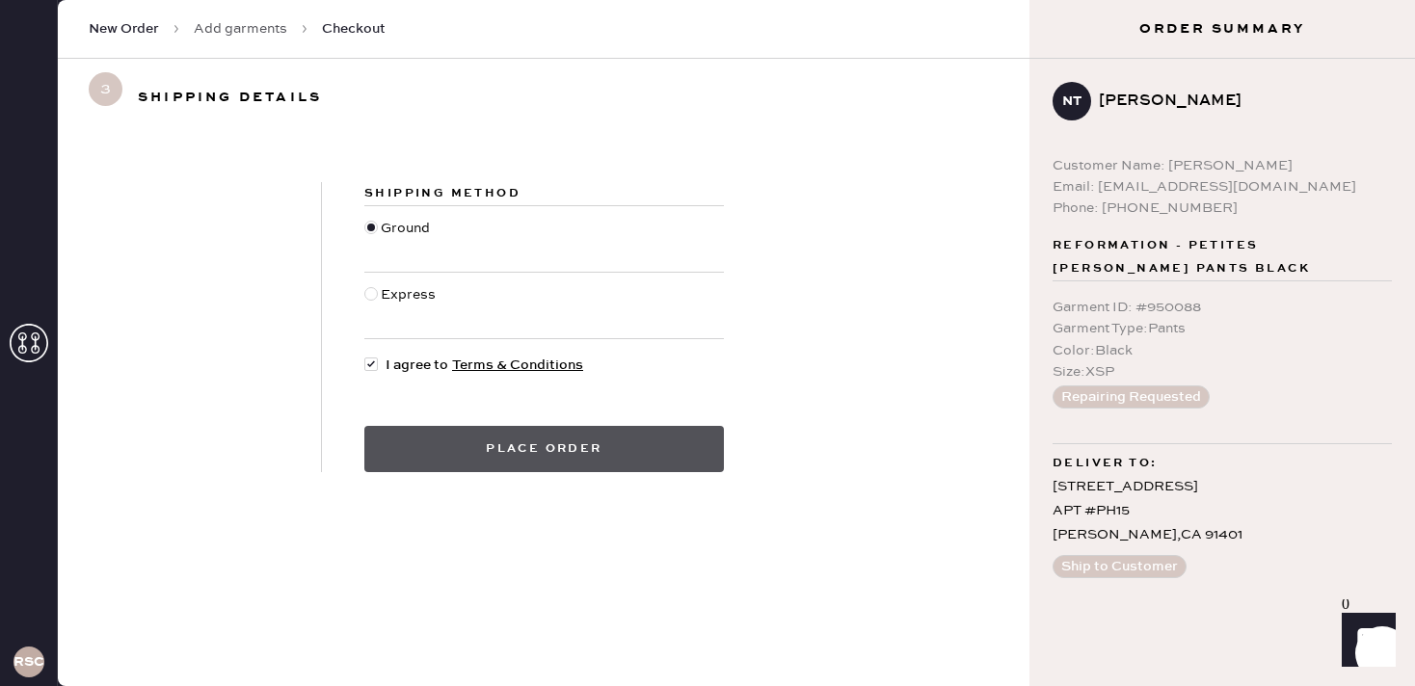
click at [441, 445] on button "Place order" at bounding box center [544, 449] width 360 height 46
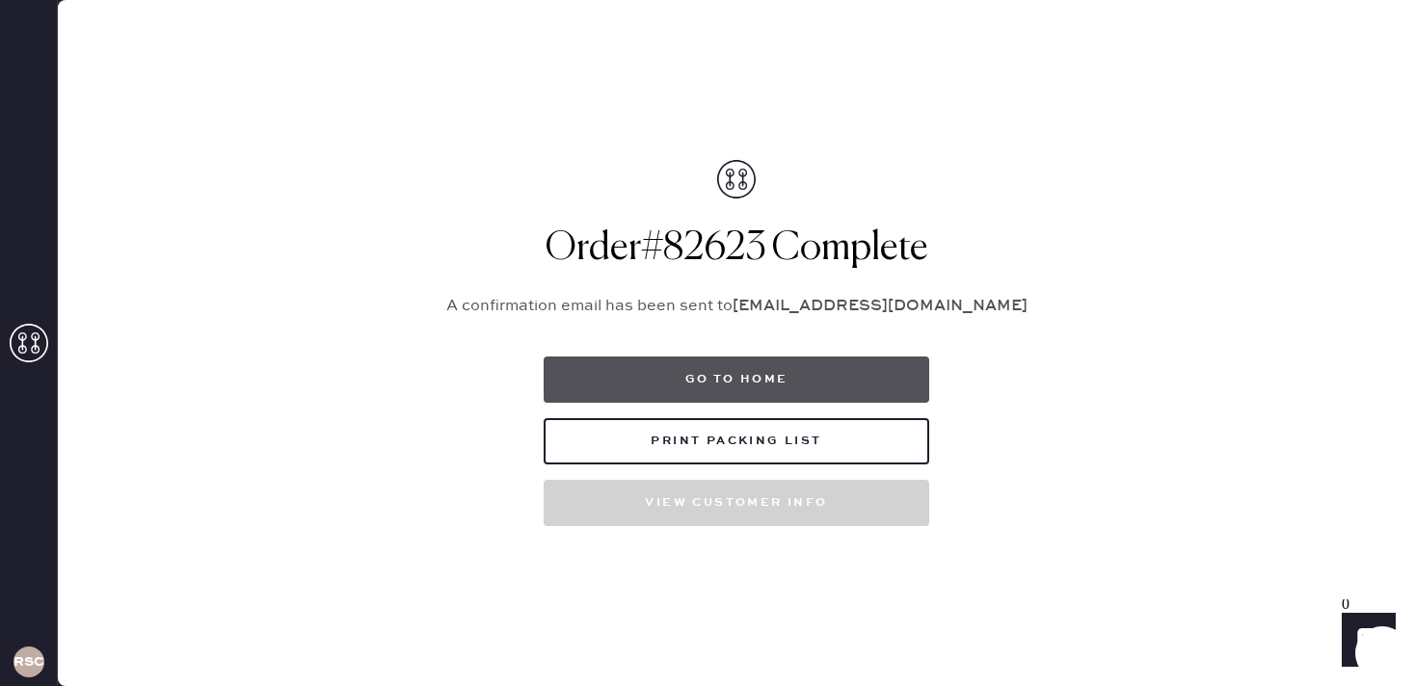
click at [771, 391] on button "Go to home" at bounding box center [737, 380] width 386 height 46
